Goal: Task Accomplishment & Management: Complete application form

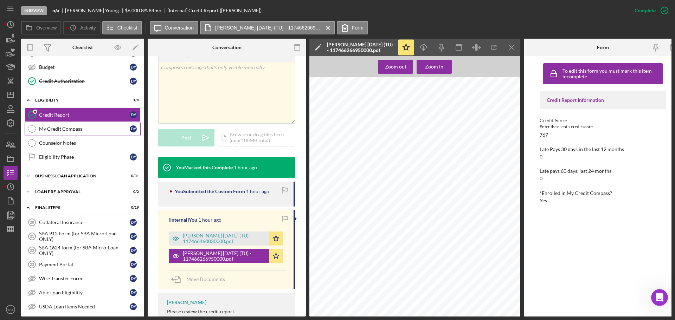
scroll to position [176, 0]
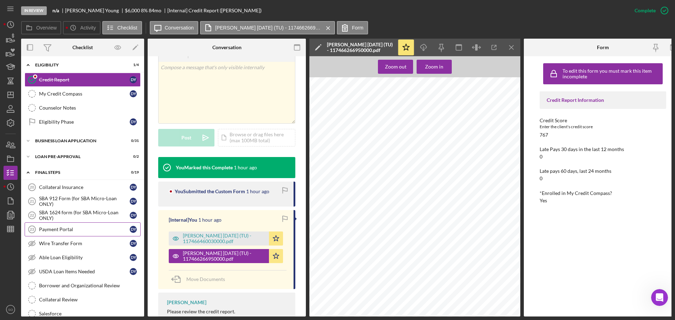
click at [75, 235] on link "Payment Portal 23 Payment Portal D Y" at bounding box center [83, 230] width 116 height 14
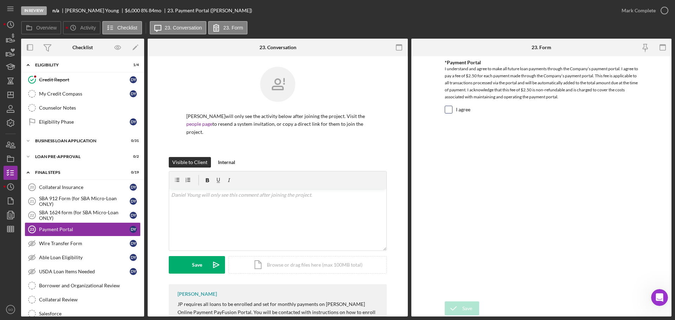
click at [449, 111] on input "I agree" at bounding box center [448, 109] width 7 height 7
checkbox input "true"
click at [461, 311] on icon "submit" at bounding box center [454, 309] width 18 height 18
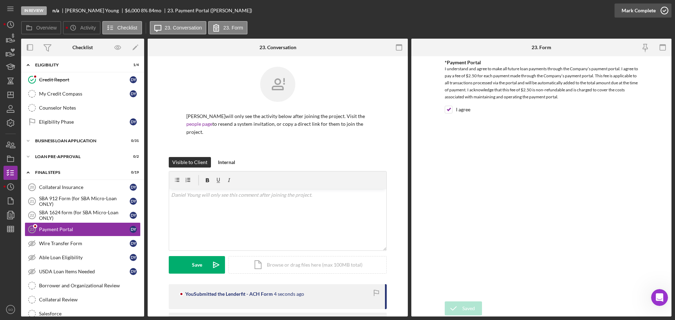
click at [629, 17] on div "Mark Complete" at bounding box center [639, 11] width 34 height 14
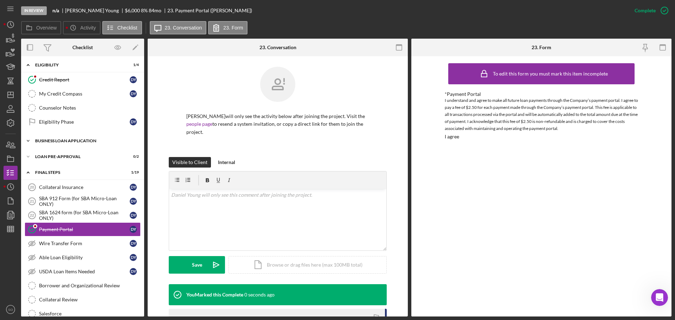
click at [68, 146] on div "Icon/Expander BUSINESS LOAN APPLICATION 0 / 31" at bounding box center [82, 141] width 123 height 14
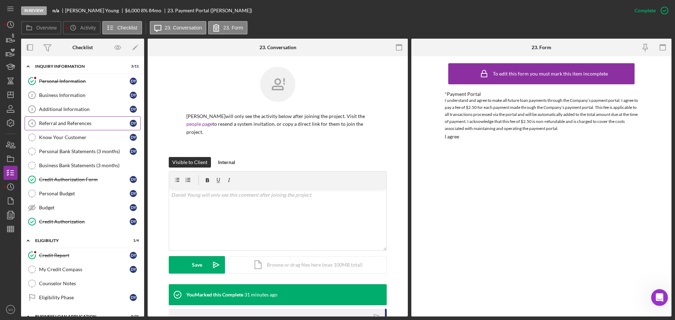
click at [90, 122] on div "Referral and References" at bounding box center [84, 124] width 91 height 6
